Goal: Transaction & Acquisition: Purchase product/service

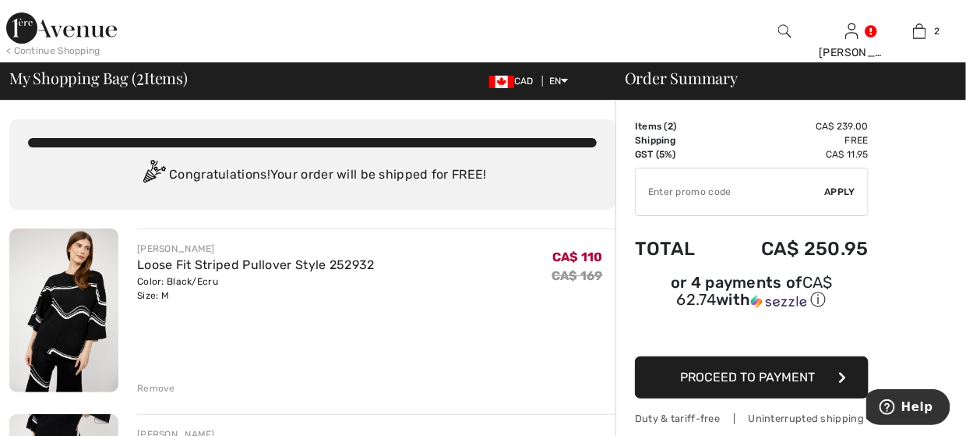
click at [30, 32] on img at bounding box center [61, 27] width 111 height 31
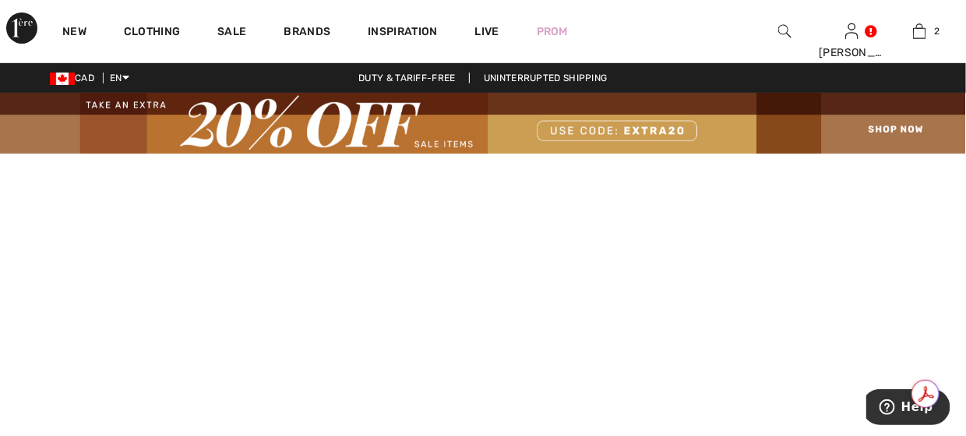
click at [627, 130] on img at bounding box center [483, 123] width 966 height 61
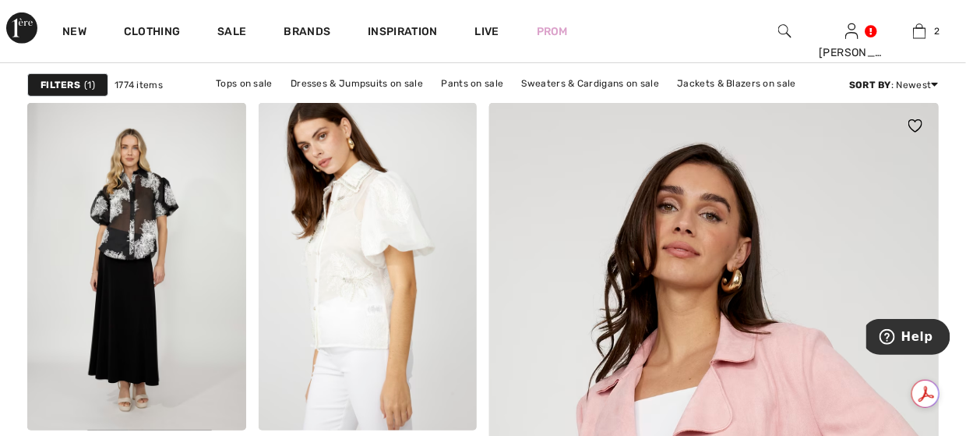
scroll to position [234, 0]
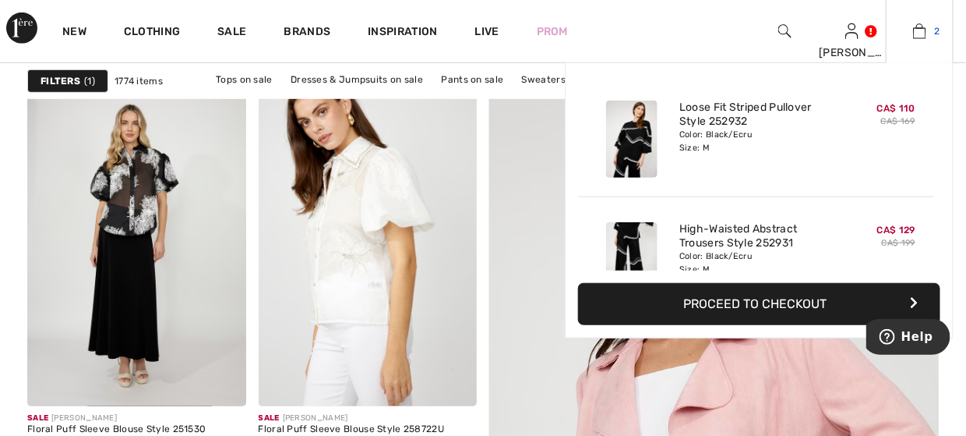
click at [917, 35] on img at bounding box center [919, 31] width 13 height 19
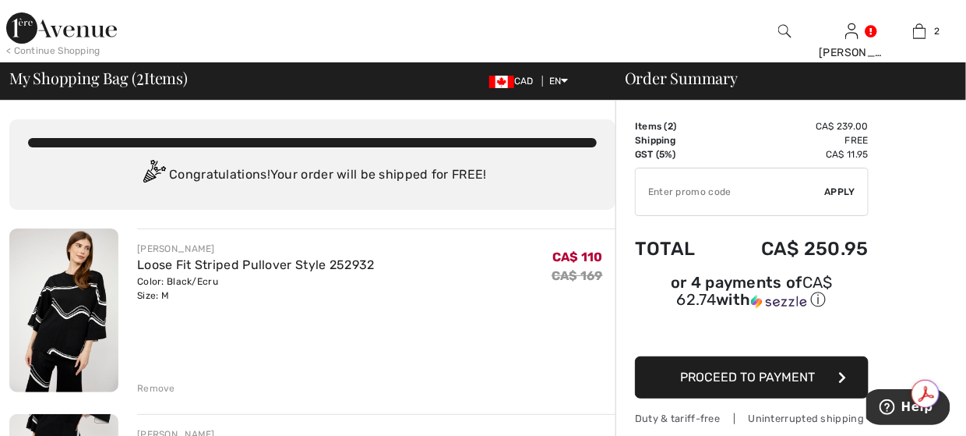
click at [712, 192] on input "TEXT" at bounding box center [730, 191] width 189 height 47
type input "EXTRA20"
click at [846, 188] on span "Apply" at bounding box center [840, 192] width 31 height 14
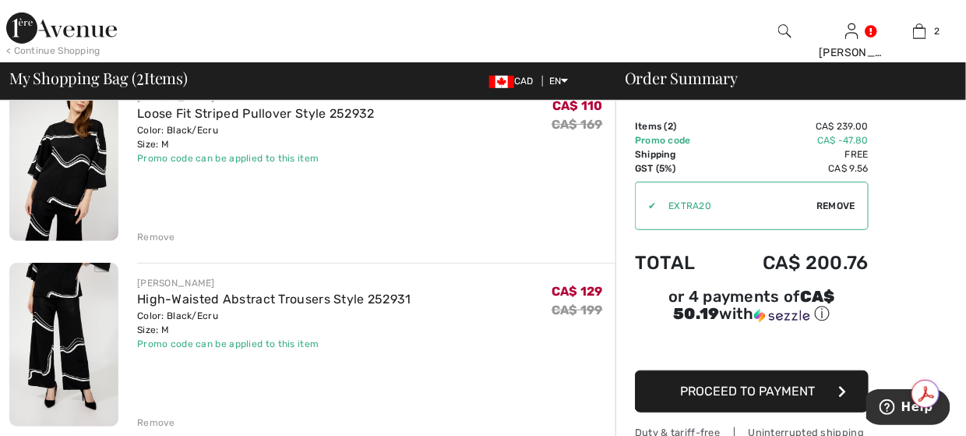
scroll to position [156, 0]
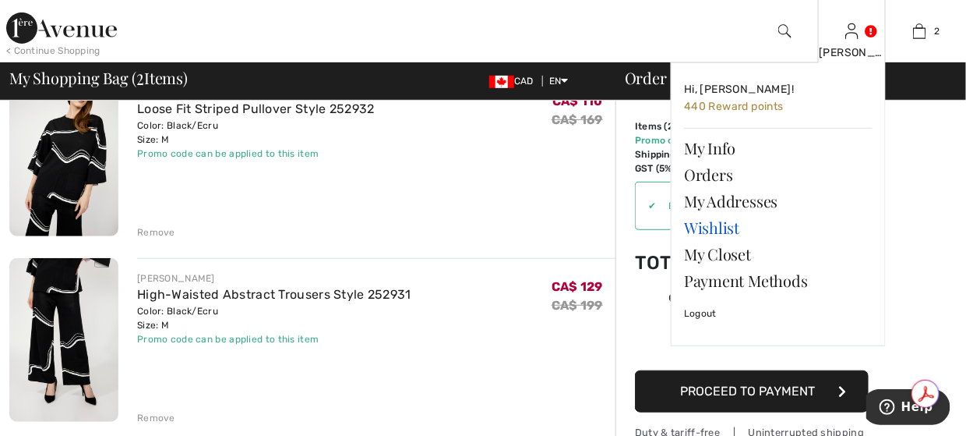
click at [714, 217] on link "Wishlist" at bounding box center [778, 227] width 189 height 26
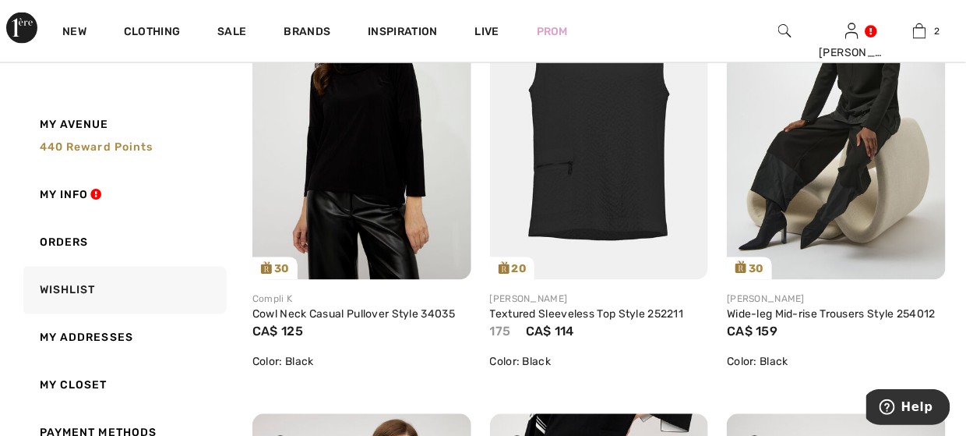
scroll to position [779, 0]
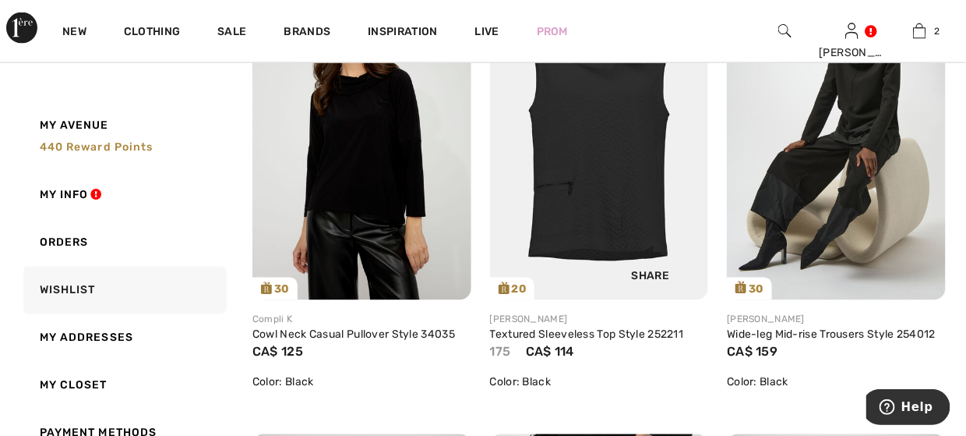
click at [595, 198] on img at bounding box center [599, 136] width 219 height 328
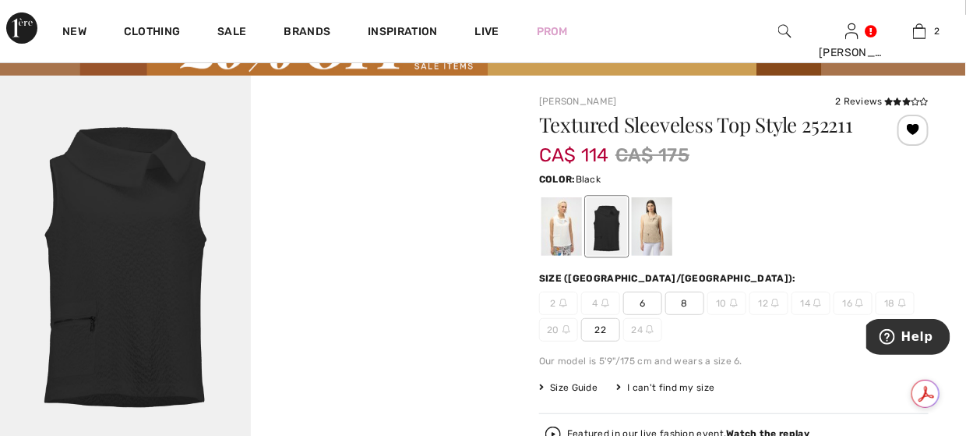
click at [680, 308] on span "8" at bounding box center [685, 302] width 39 height 23
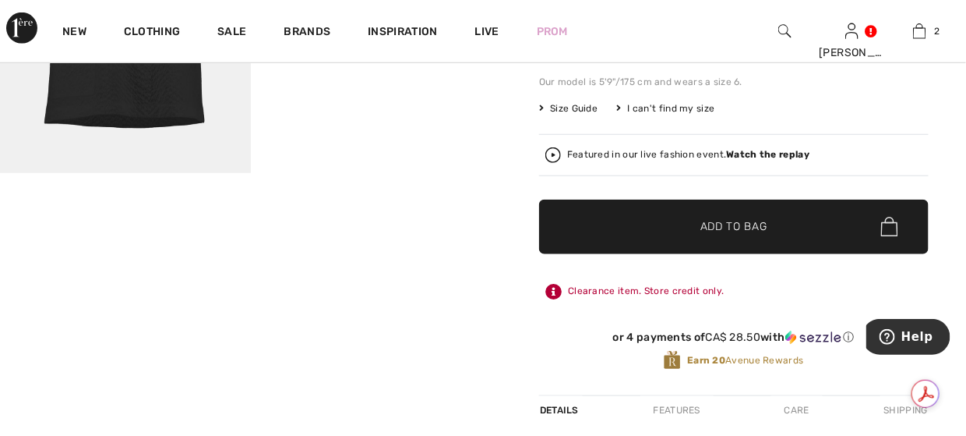
scroll to position [390, 0]
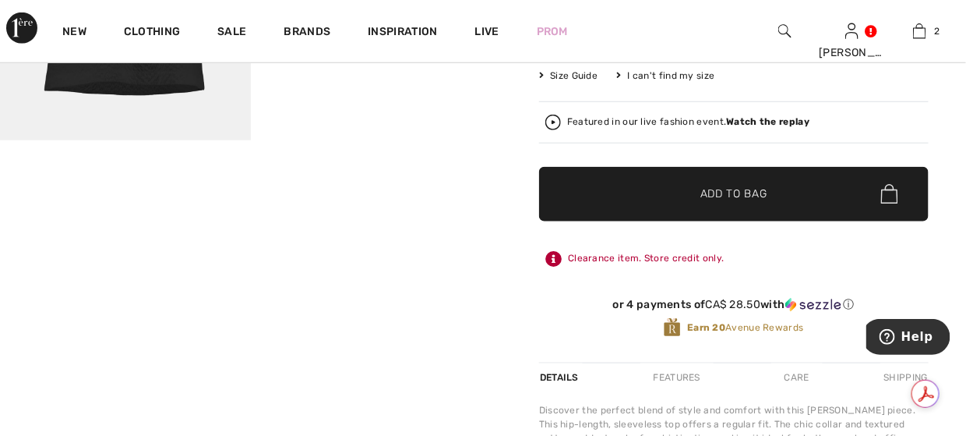
click at [712, 205] on span "✔ Added to Bag Add to Bag" at bounding box center [734, 194] width 390 height 55
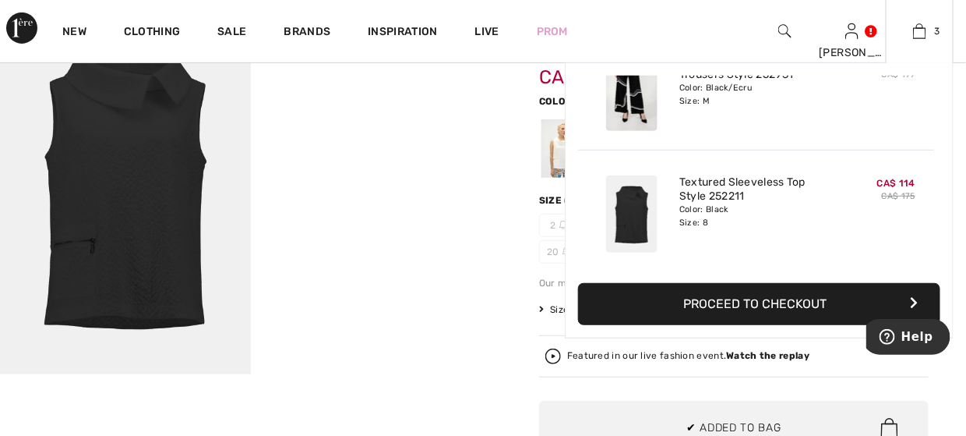
scroll to position [0, 0]
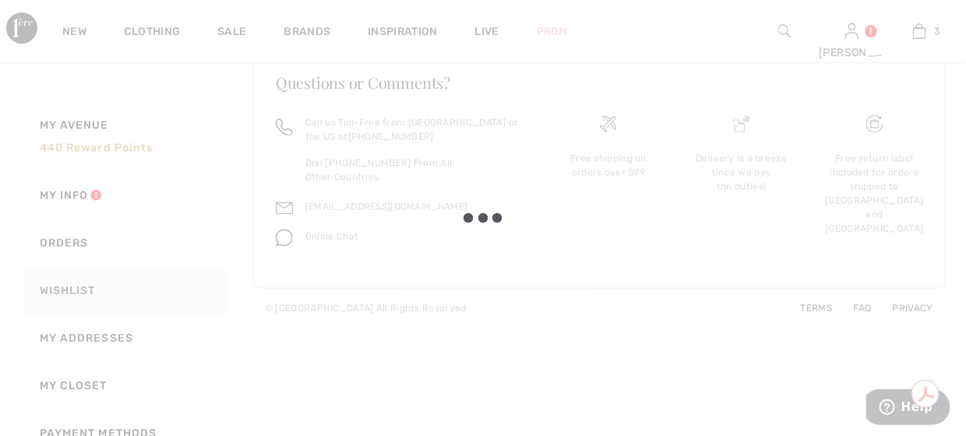
scroll to position [2970, 0]
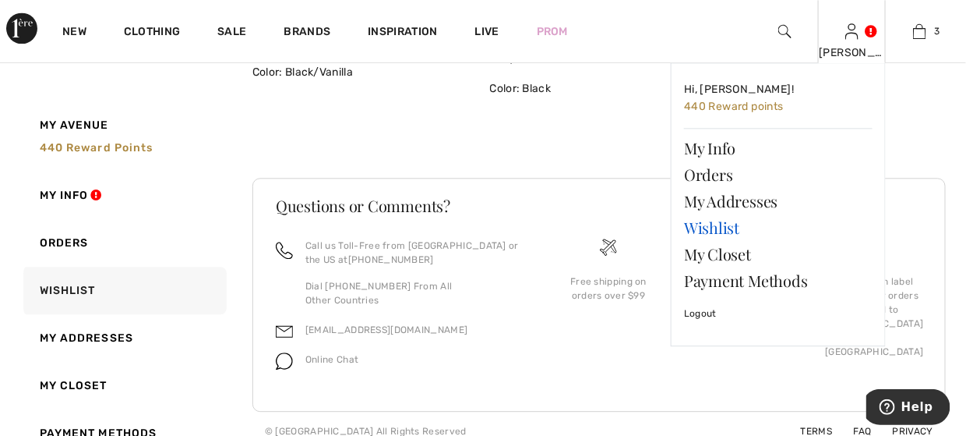
click at [726, 222] on link "Wishlist" at bounding box center [778, 227] width 189 height 26
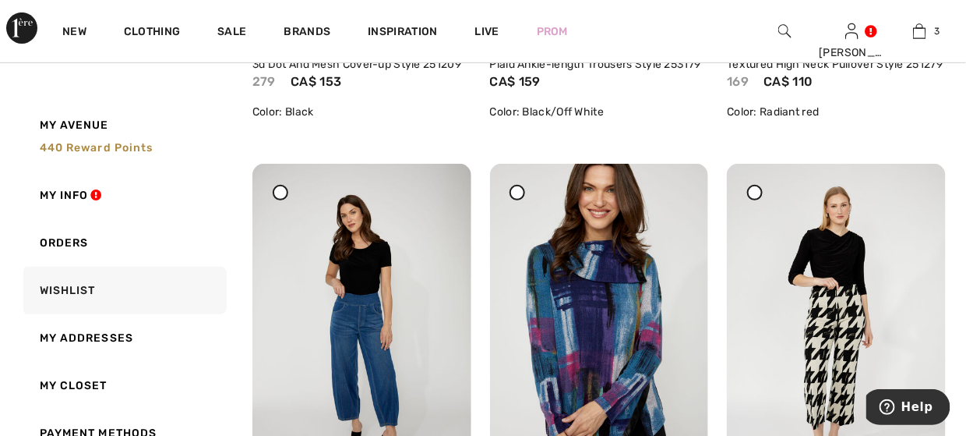
scroll to position [1870, 0]
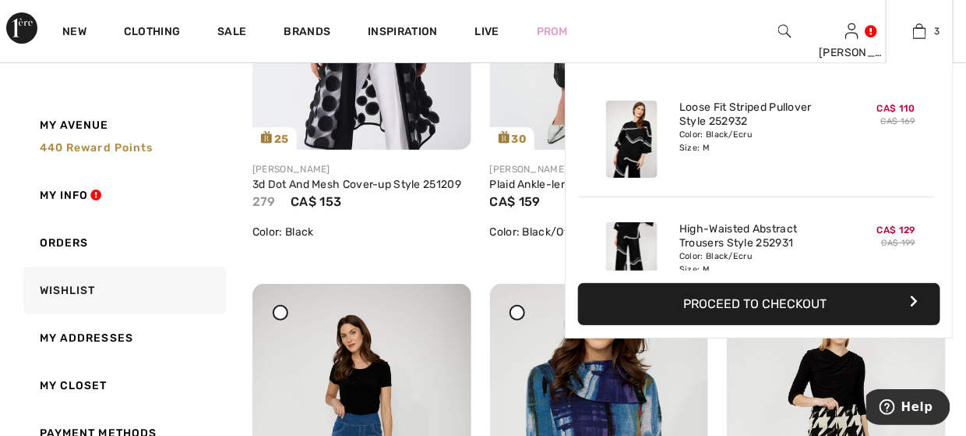
click at [920, 42] on div "3 Added to Bag [PERSON_NAME] Loose Fit Striped Pullover Style 252932 CA$ 110 CA…" at bounding box center [920, 31] width 68 height 62
click at [917, 34] on img at bounding box center [919, 31] width 13 height 19
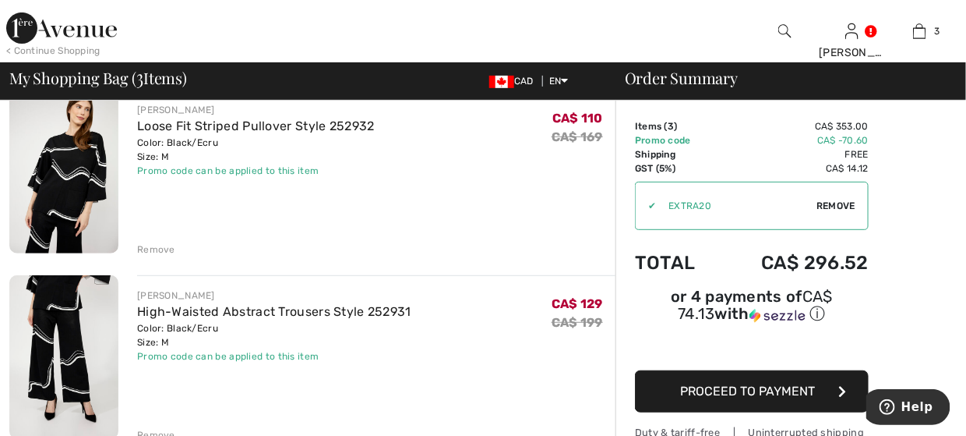
scroll to position [78, 0]
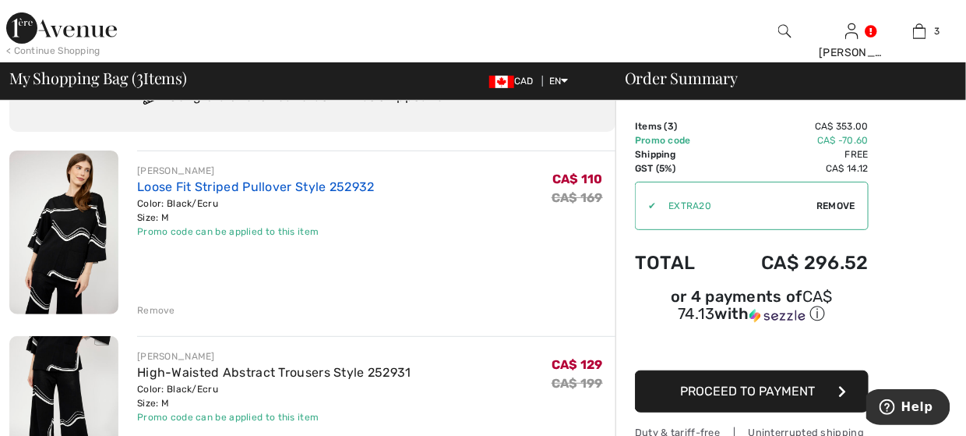
click at [295, 189] on link "Loose Fit Striped Pullover Style 252932" at bounding box center [256, 186] width 238 height 15
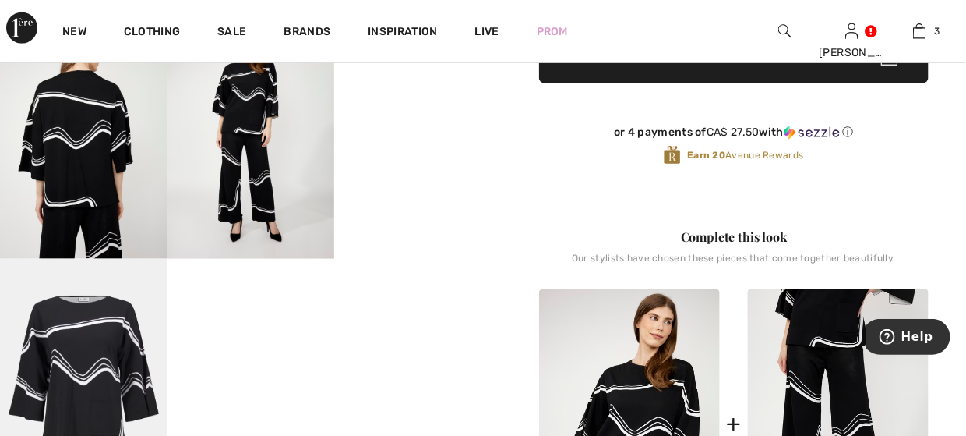
scroll to position [546, 0]
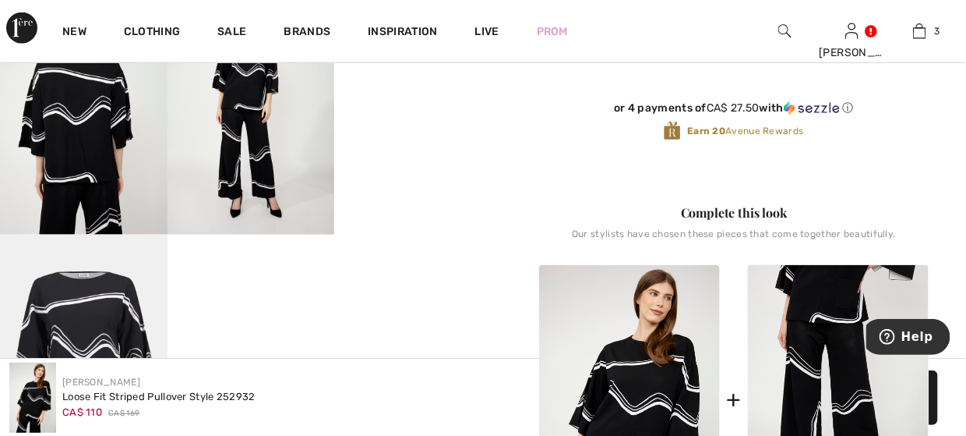
click at [401, 68] on video "Your browser does not support the video tag." at bounding box center [418, 25] width 168 height 83
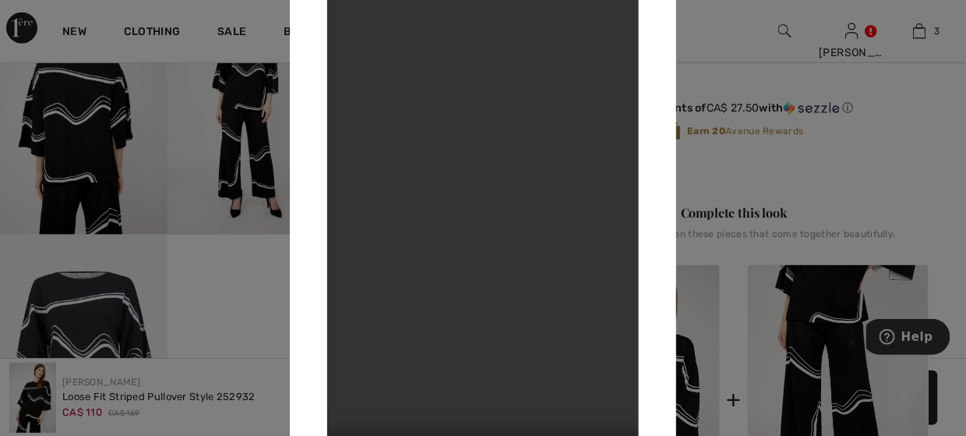
click at [927, 34] on div at bounding box center [483, 218] width 966 height 436
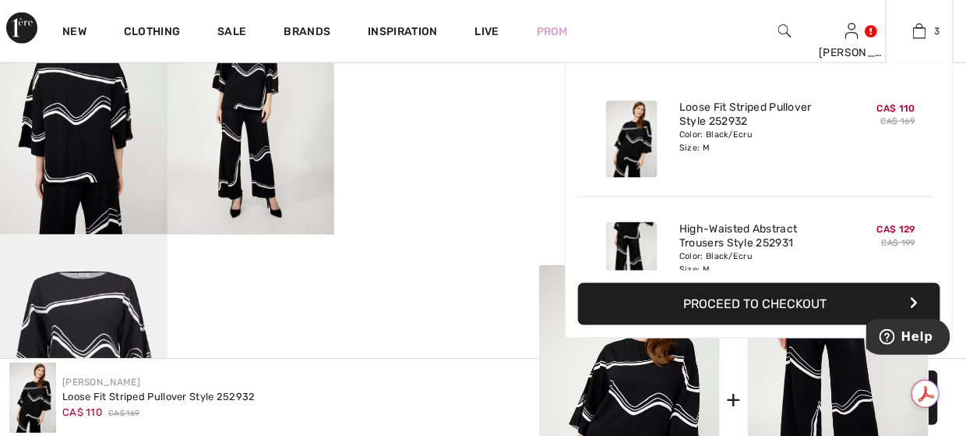
click at [919, 45] on div "3 Added to Bag Joseph Ribkoff Loose Fit Striped Pullover Style 252932 CA$ 110 C…" at bounding box center [920, 31] width 68 height 62
click at [919, 32] on img at bounding box center [919, 31] width 13 height 19
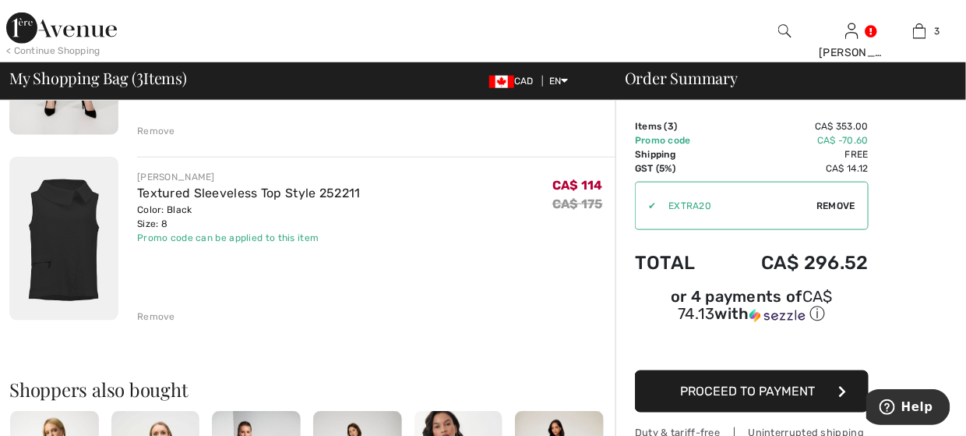
scroll to position [468, 0]
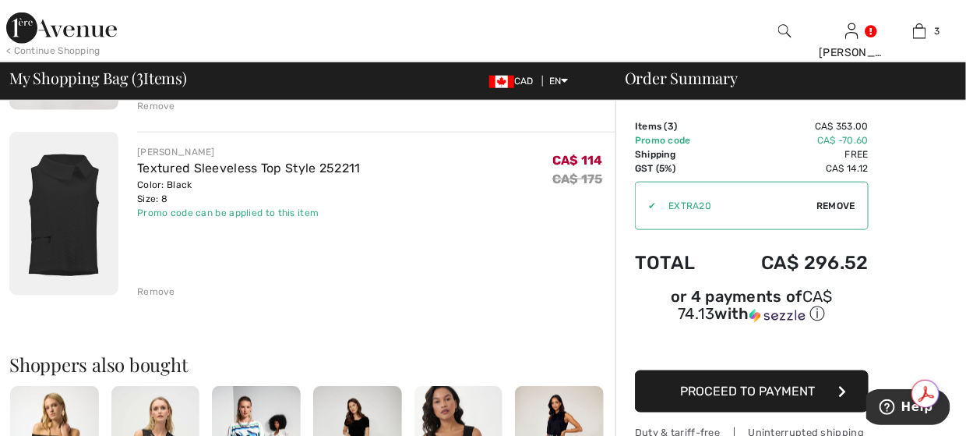
click at [155, 289] on div "Remove" at bounding box center [156, 291] width 38 height 14
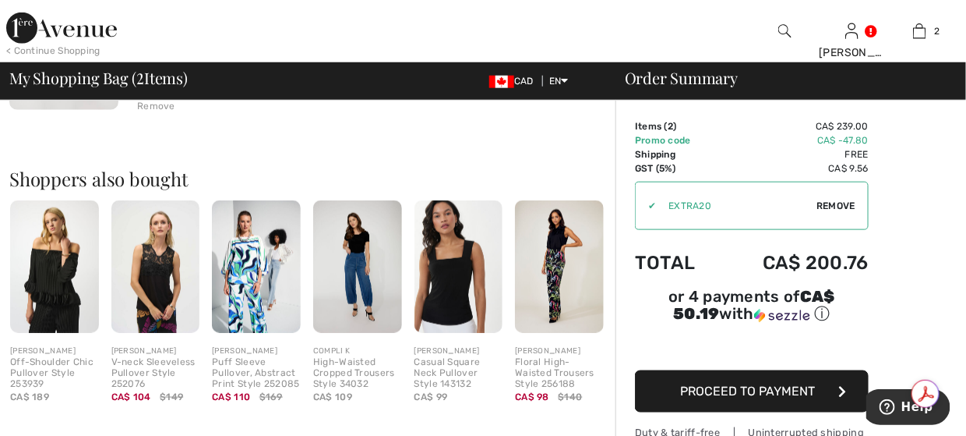
click at [735, 392] on span "Proceed to Payment" at bounding box center [748, 390] width 135 height 15
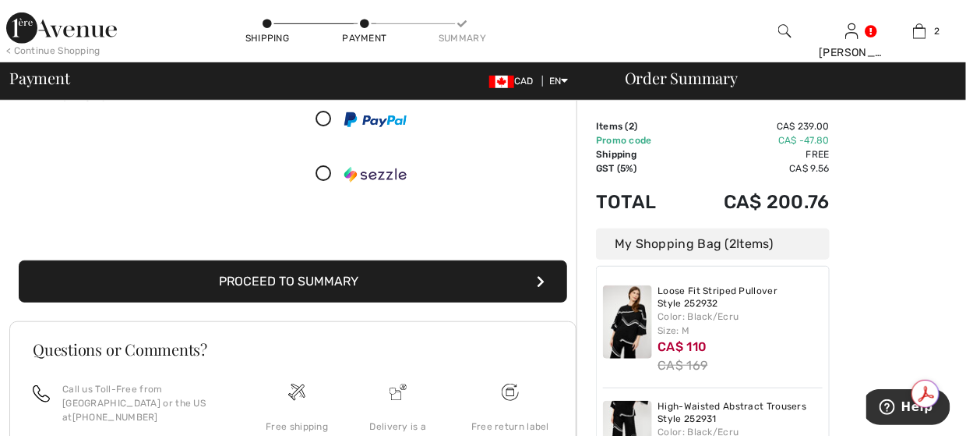
scroll to position [312, 0]
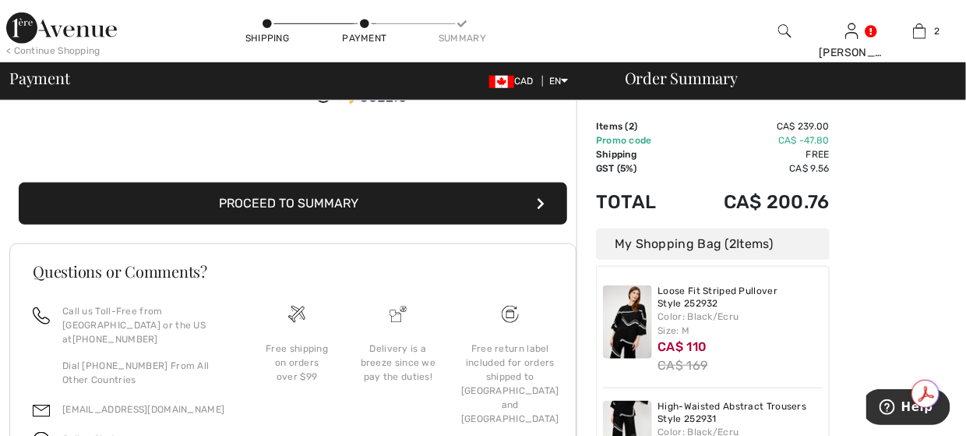
click at [383, 217] on button "Proceed to Summary" at bounding box center [293, 203] width 549 height 42
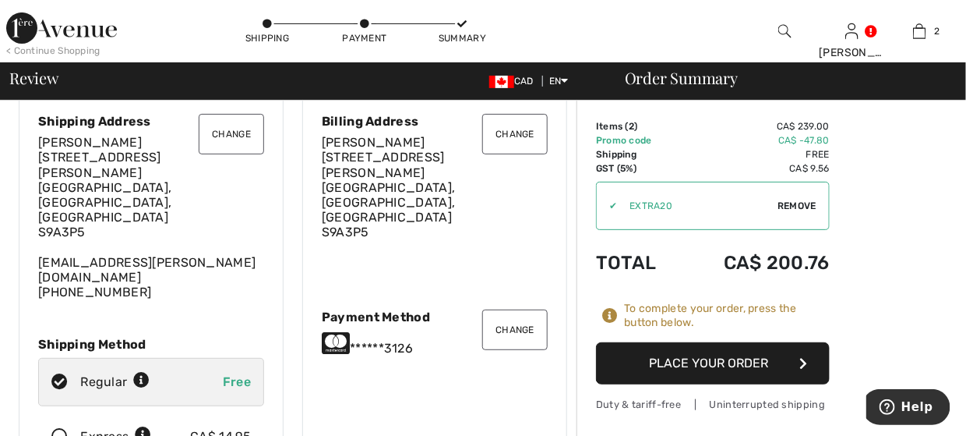
scroll to position [78, 0]
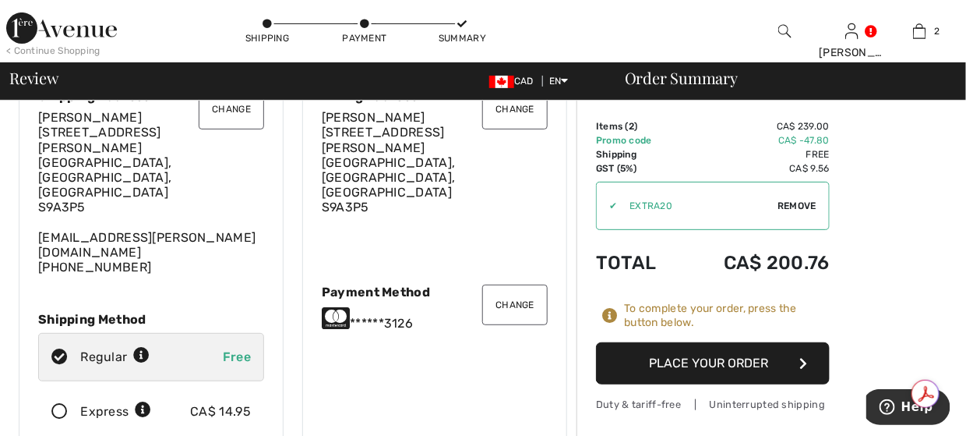
click at [742, 362] on button "Place Your Order" at bounding box center [713, 363] width 234 height 42
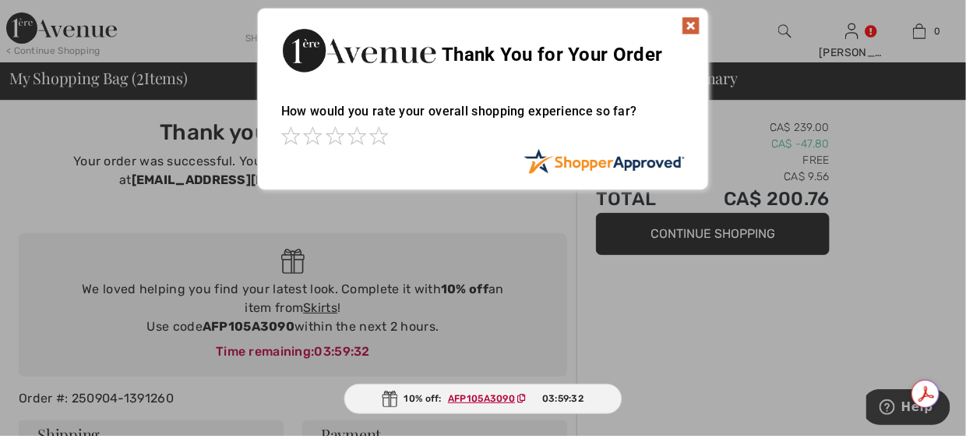
click at [689, 30] on img at bounding box center [691, 25] width 19 height 19
